Goal: Find specific page/section: Find specific page/section

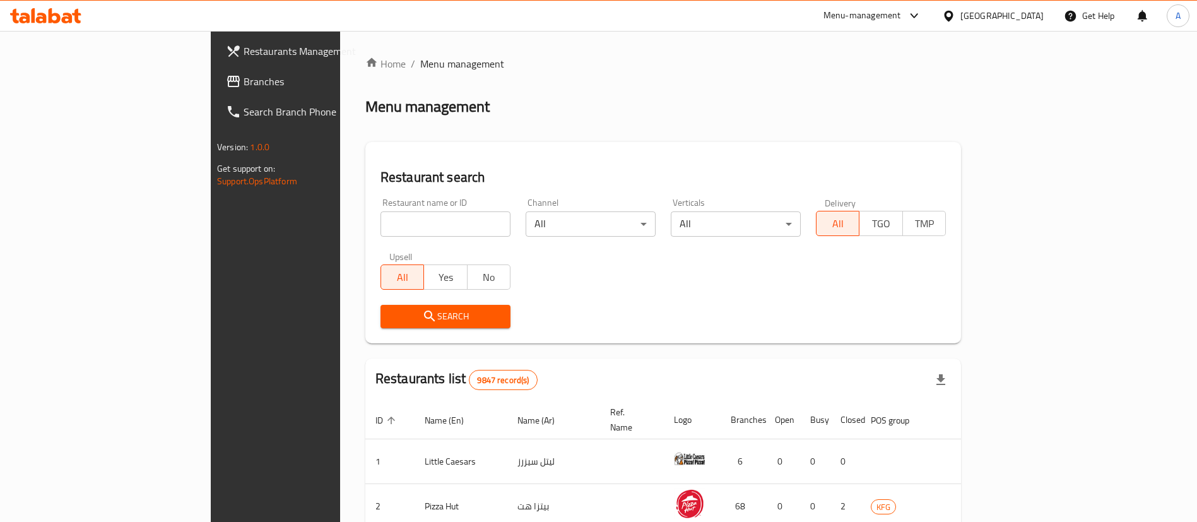
click at [380, 223] on input "search" at bounding box center [445, 223] width 130 height 25
type input "ovenly"
click button "Search" at bounding box center [445, 316] width 130 height 23
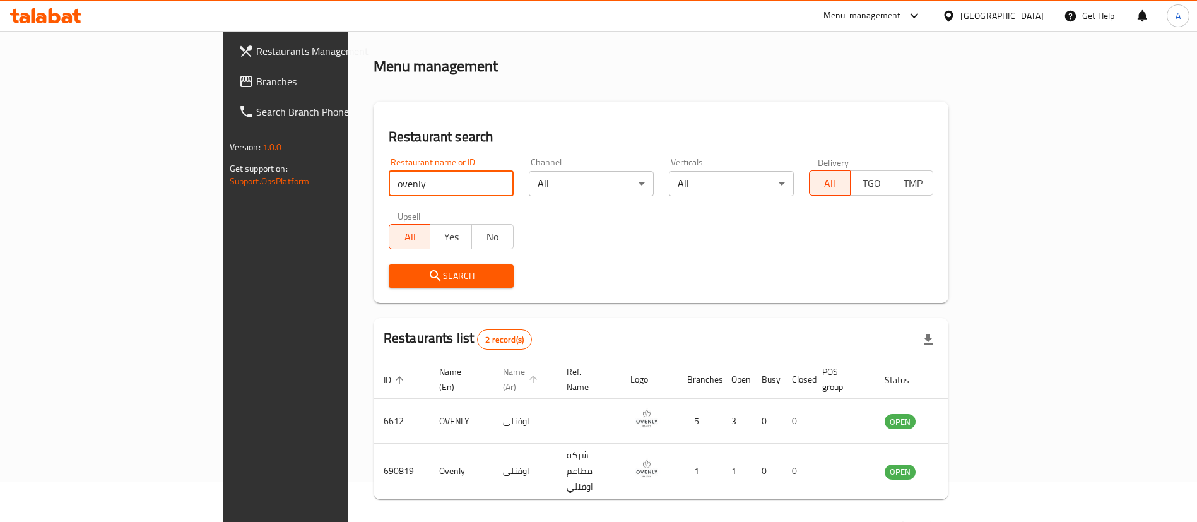
scroll to position [61, 0]
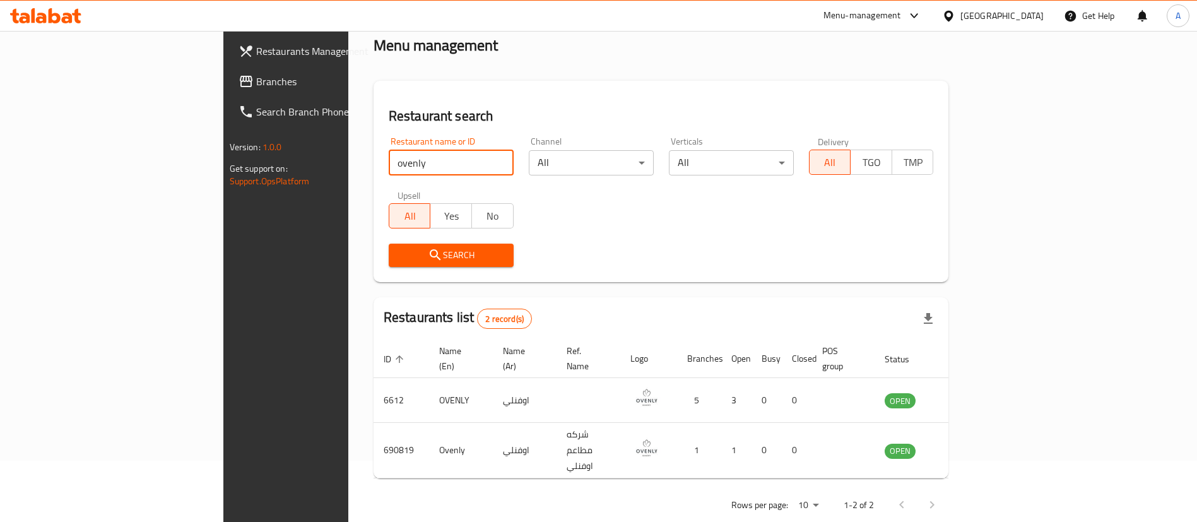
click at [493, 353] on th "Name (Ar)" at bounding box center [525, 358] width 64 height 38
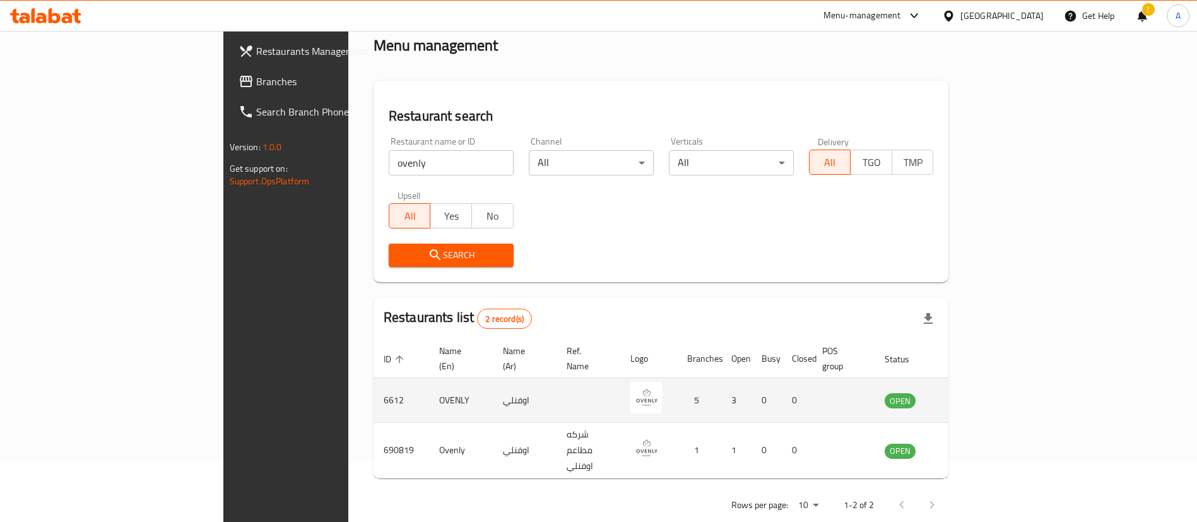
click at [374, 379] on td "6612" at bounding box center [402, 400] width 56 height 45
drag, startPoint x: 252, startPoint y: 379, endPoint x: 243, endPoint y: 384, distance: 10.2
click at [374, 384] on td "6612" at bounding box center [402, 400] width 56 height 45
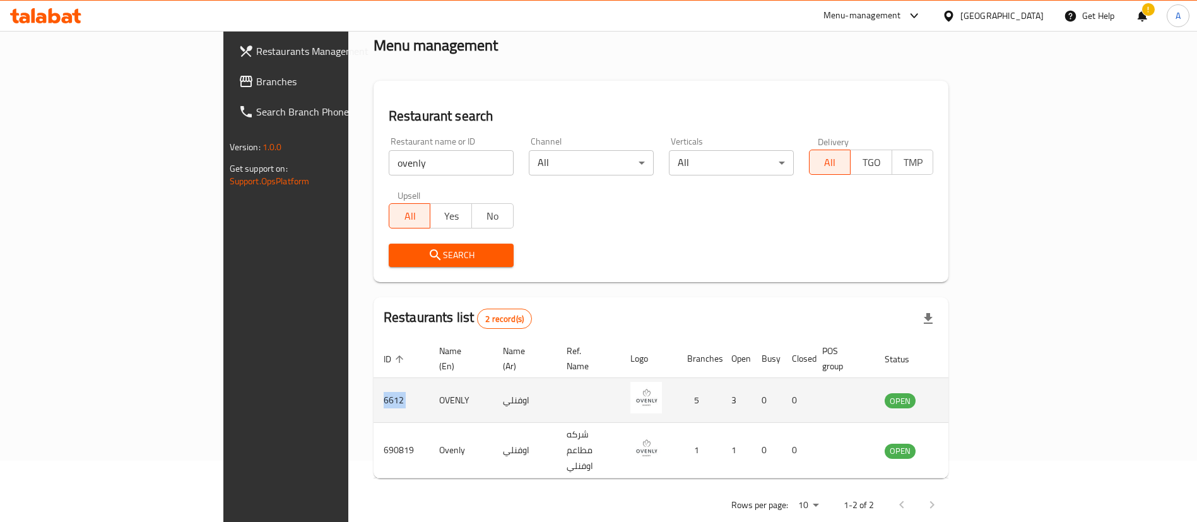
click at [374, 384] on td "6612" at bounding box center [402, 400] width 56 height 45
copy td "6612"
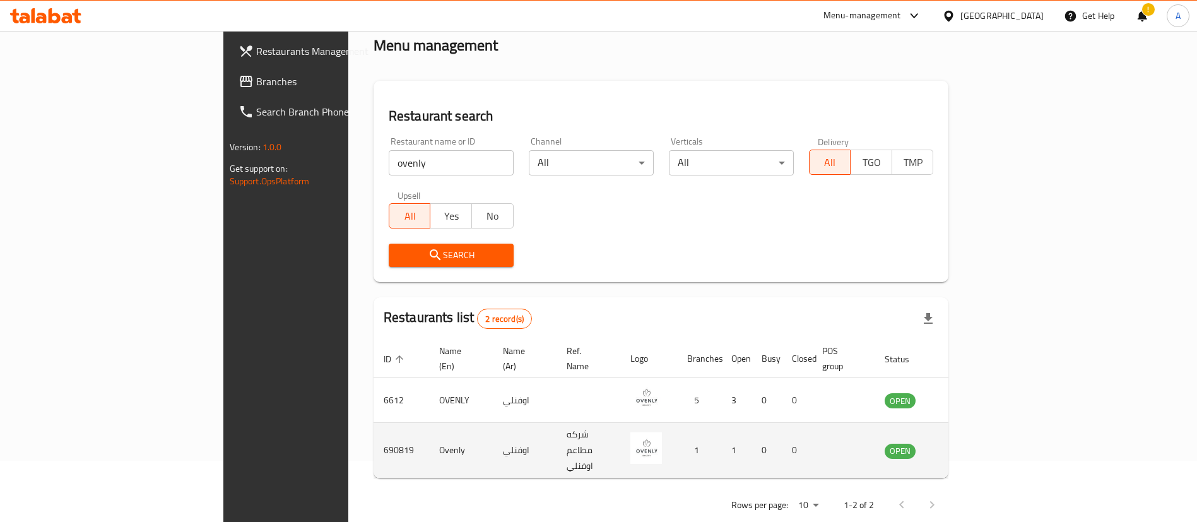
click at [374, 423] on td "690819" at bounding box center [402, 451] width 56 height 56
copy td "690819"
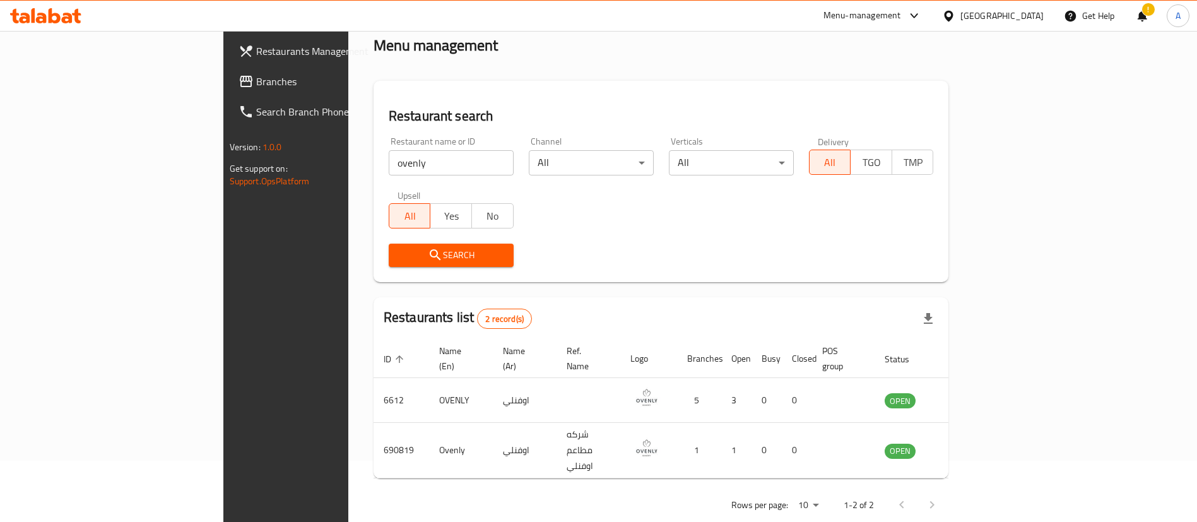
click at [430, 176] on div "Restaurant name or ID ovenly Restaurant name or ID" at bounding box center [451, 156] width 140 height 54
